Goal: Find specific page/section: Locate item on page

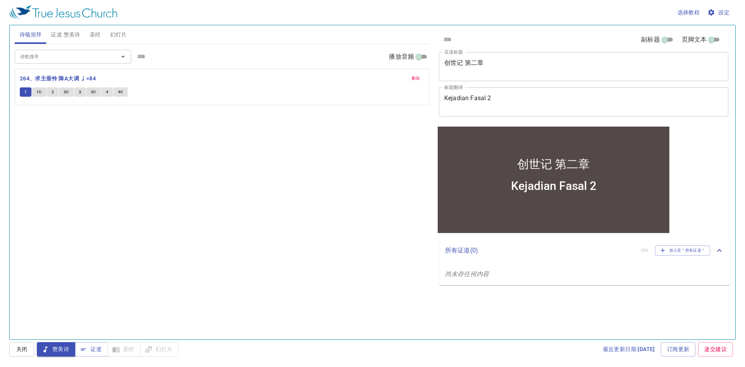
click at [109, 113] on div "诗歌搜寻 诗歌搜寻 清除 播放音频 删除 264、求主垂怜 降A大调 ♩=84 1 1C 2 2C 3 3C 4 4C" at bounding box center [222, 188] width 415 height 288
click at [38, 91] on span "1C" at bounding box center [38, 91] width 5 height 7
click at [21, 88] on button "1" at bounding box center [26, 91] width 12 height 9
click at [83, 135] on div "诗歌搜寻 诗歌搜寻 清除 播放音频 删除 264、求主垂怜 降A大调 ♩=84 1 1C 2 2C 3 3C 4 4C" at bounding box center [222, 188] width 415 height 288
click at [40, 90] on span "1C" at bounding box center [38, 91] width 5 height 7
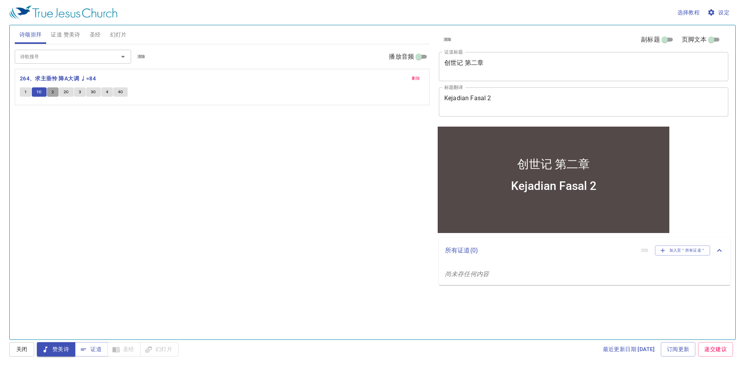
click at [54, 95] on button "2" at bounding box center [53, 91] width 12 height 9
click at [66, 94] on span "2C" at bounding box center [66, 91] width 5 height 7
click at [80, 92] on span "3" at bounding box center [80, 91] width 2 height 7
click at [91, 92] on span "3C" at bounding box center [93, 91] width 5 height 7
click at [106, 92] on span "4" at bounding box center [107, 91] width 2 height 7
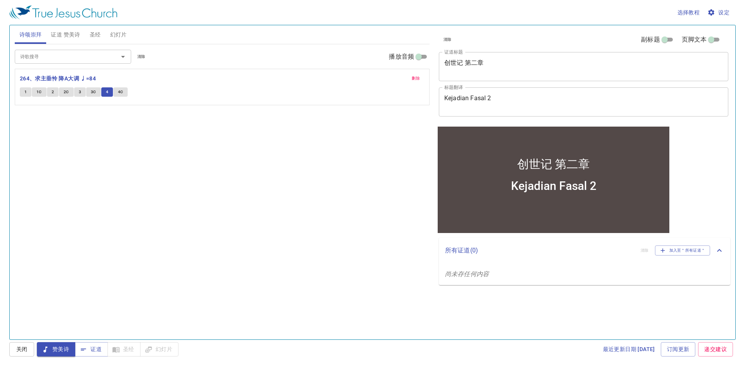
click at [122, 93] on span "4C" at bounding box center [120, 91] width 5 height 7
